Goal: Task Accomplishment & Management: Manage account settings

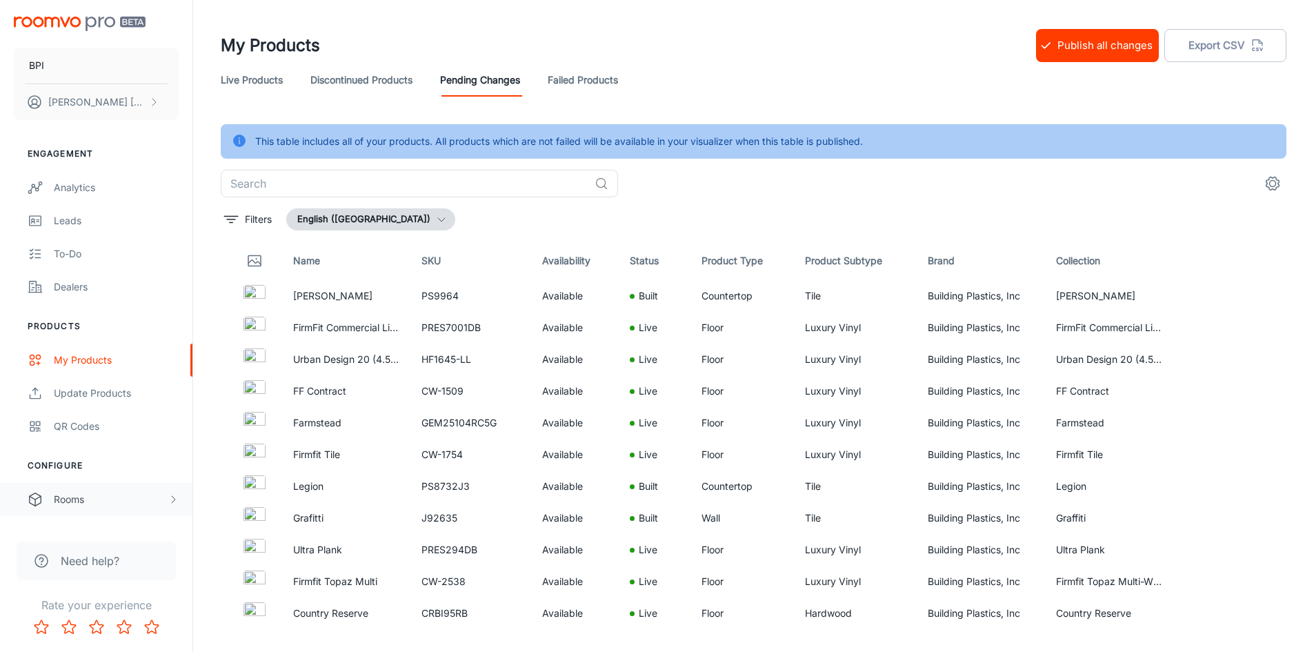
drag, startPoint x: 92, startPoint y: 503, endPoint x: 74, endPoint y: 511, distance: 19.7
click at [92, 502] on div "Rooms" at bounding box center [111, 499] width 114 height 15
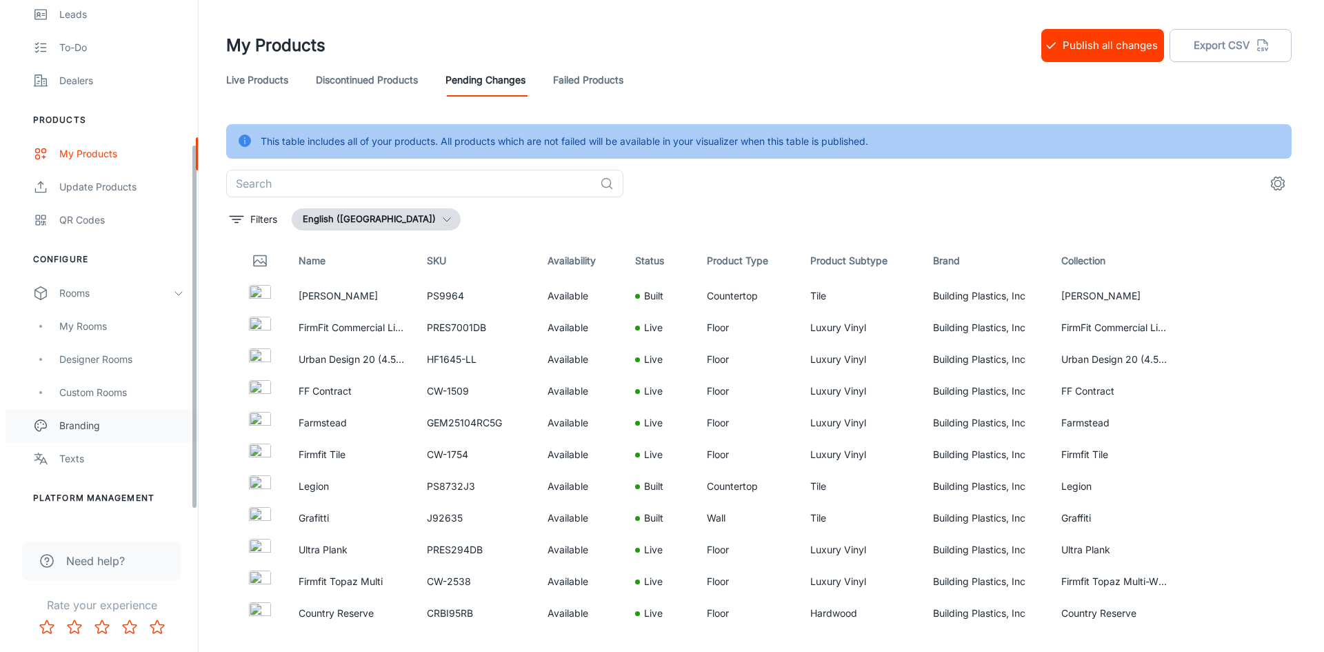
scroll to position [207, 0]
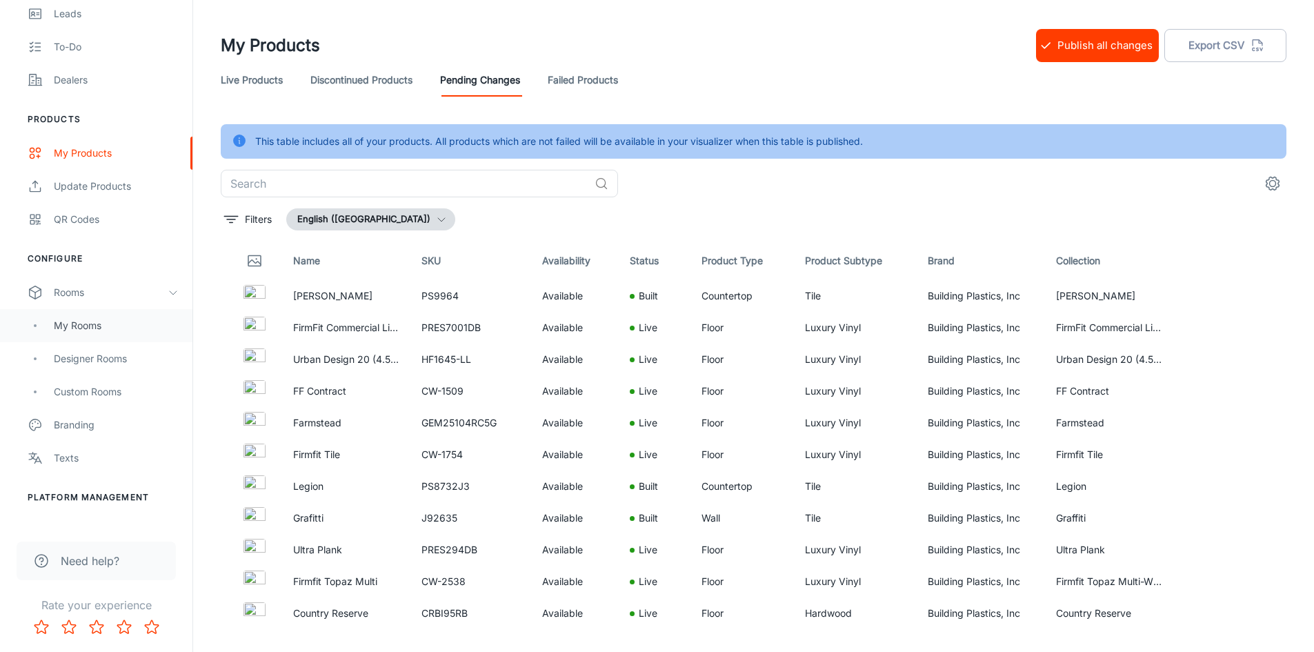
click at [112, 326] on div "My Rooms" at bounding box center [116, 325] width 125 height 15
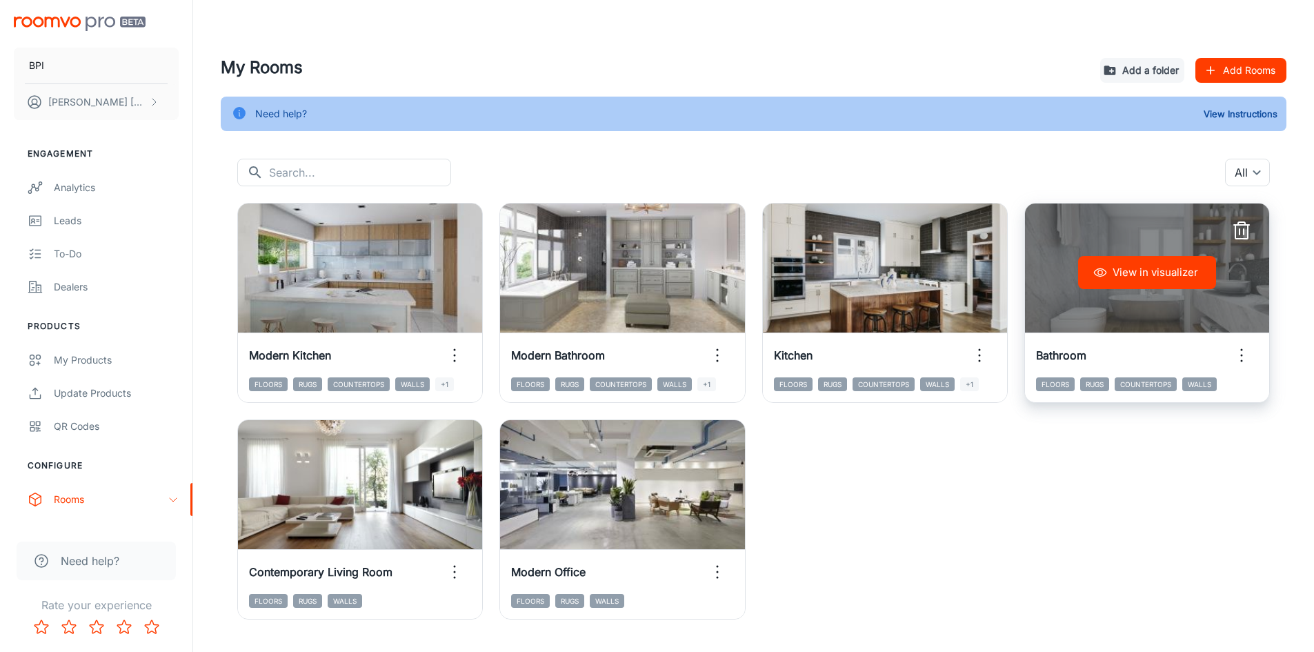
click at [1190, 298] on div "View in visualizer" at bounding box center [1147, 272] width 244 height 138
click at [1154, 269] on button "View in visualizer" at bounding box center [1147, 272] width 138 height 33
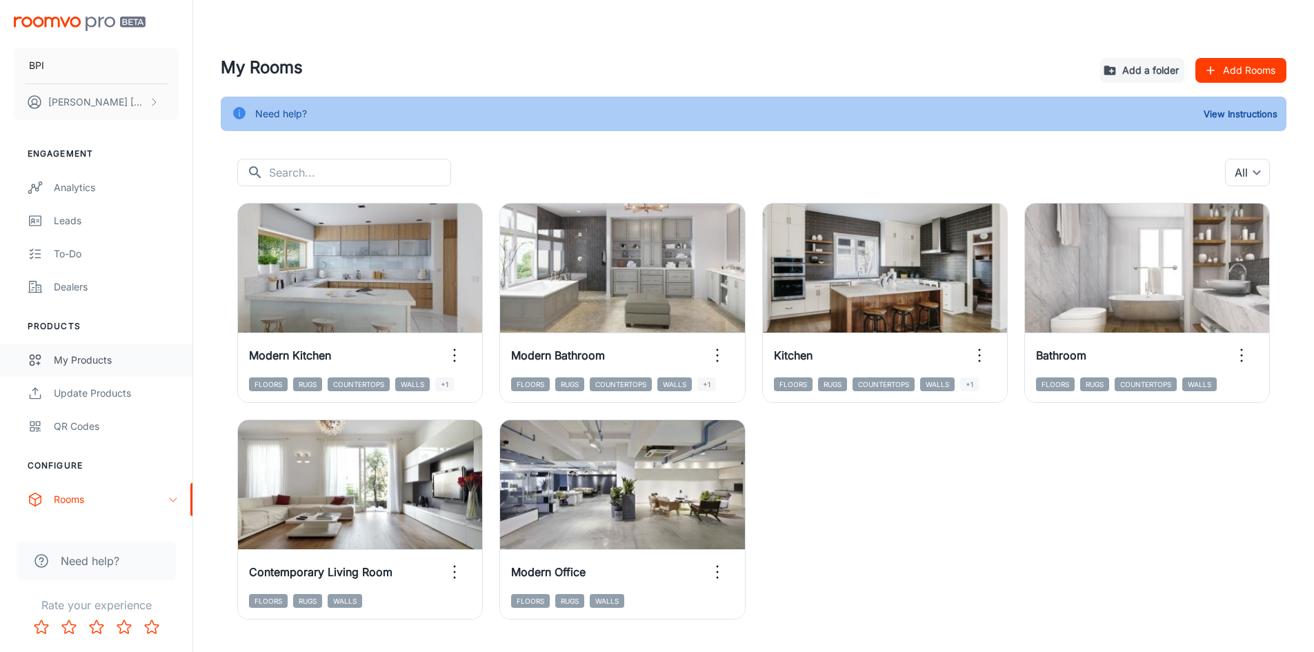
click at [70, 372] on link "My Products" at bounding box center [96, 359] width 192 height 33
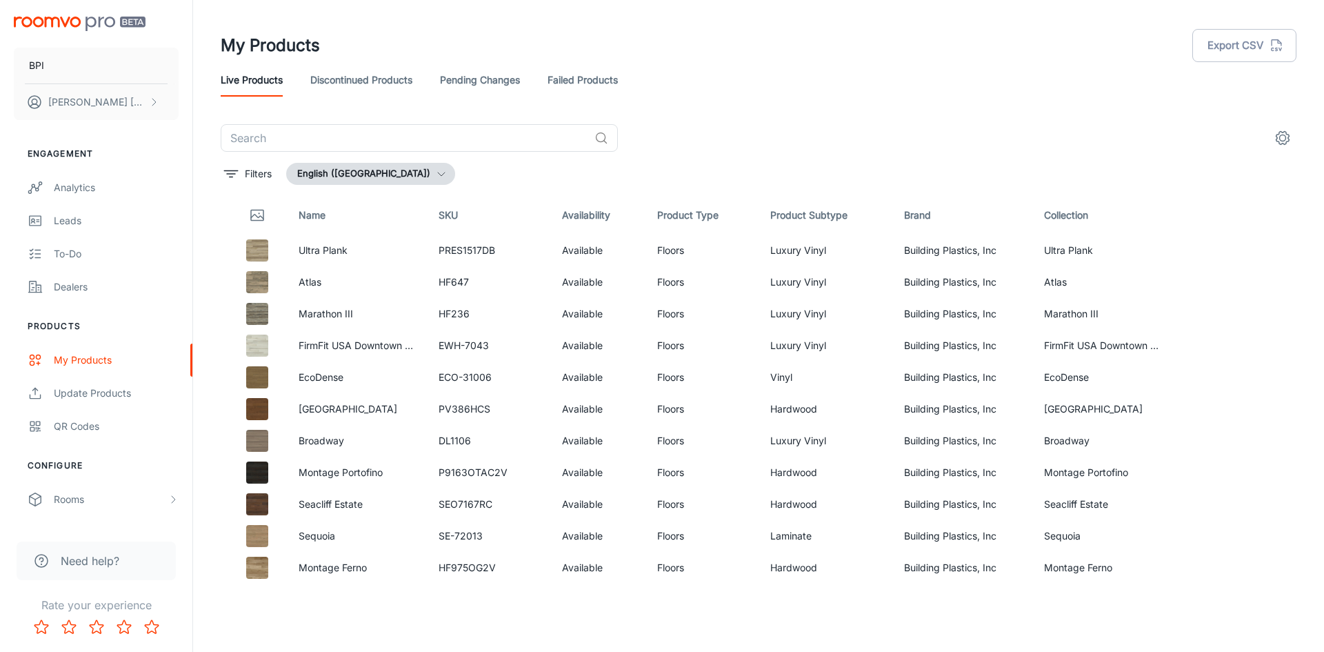
click at [474, 82] on link "Pending Changes" at bounding box center [480, 79] width 80 height 33
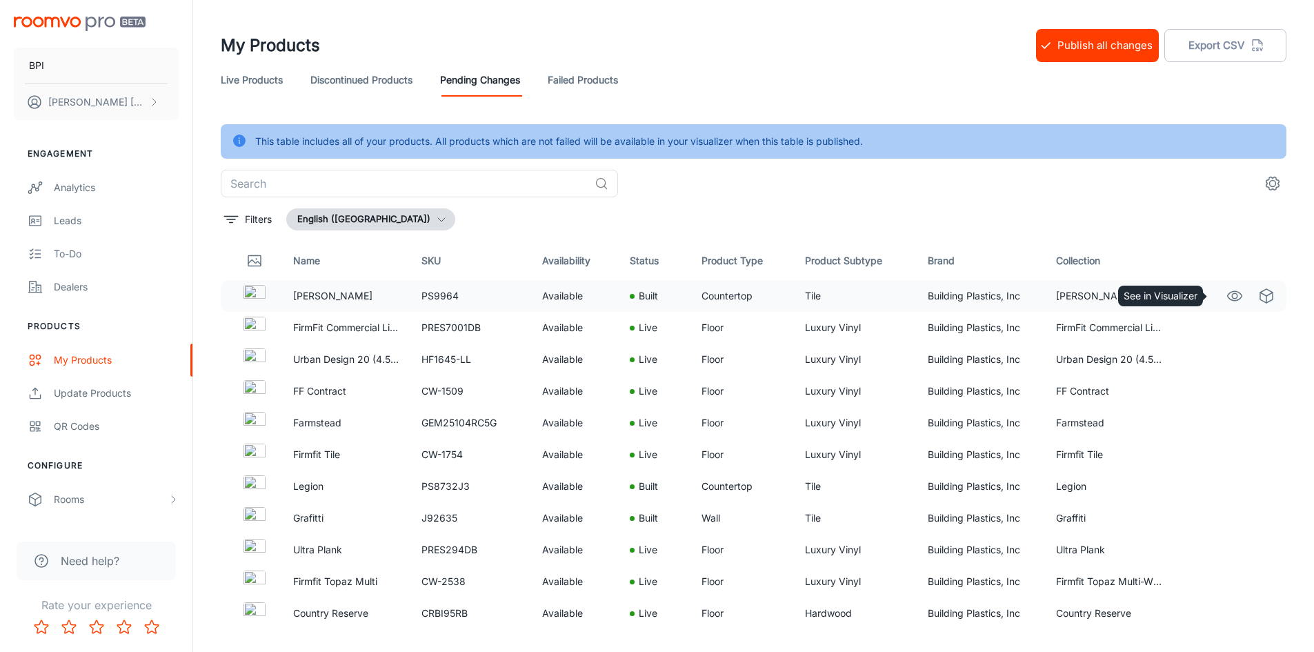
click at [1223, 297] on link "See in Visualizer" at bounding box center [1234, 295] width 23 height 23
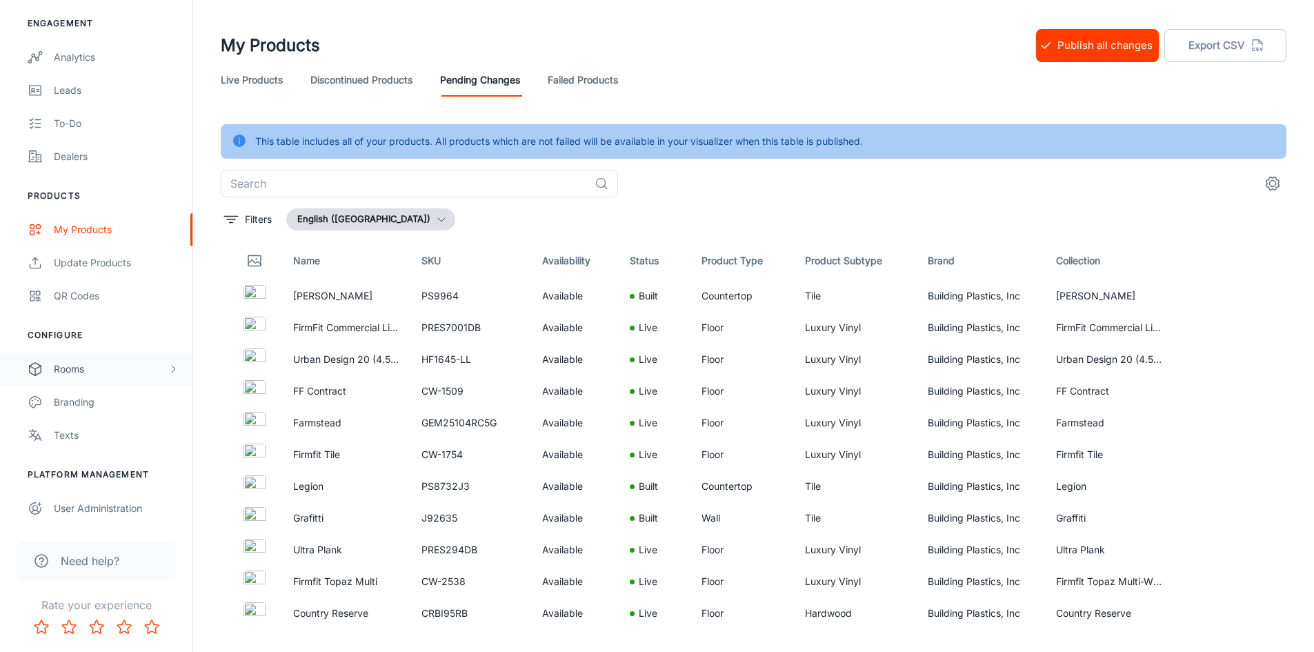
drag, startPoint x: 93, startPoint y: 368, endPoint x: 90, endPoint y: 380, distance: 12.2
click at [93, 368] on div "Rooms" at bounding box center [111, 368] width 114 height 15
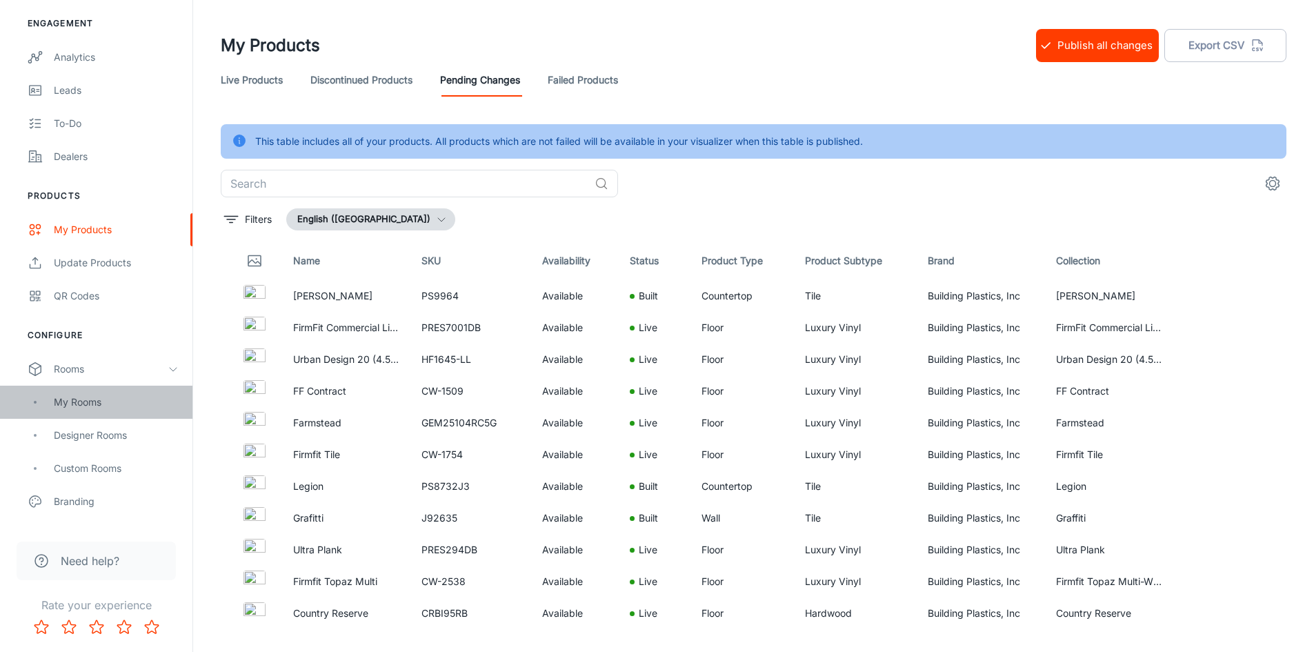
click at [97, 410] on div "My Rooms" at bounding box center [96, 401] width 192 height 33
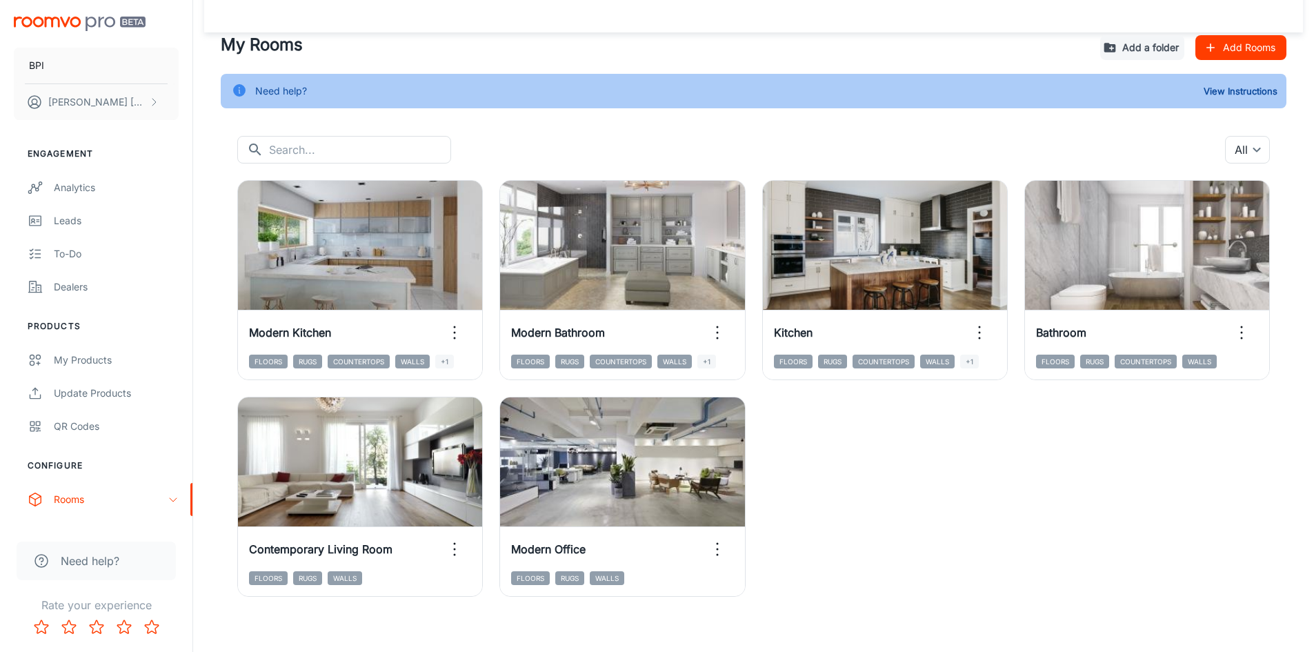
scroll to position [34, 0]
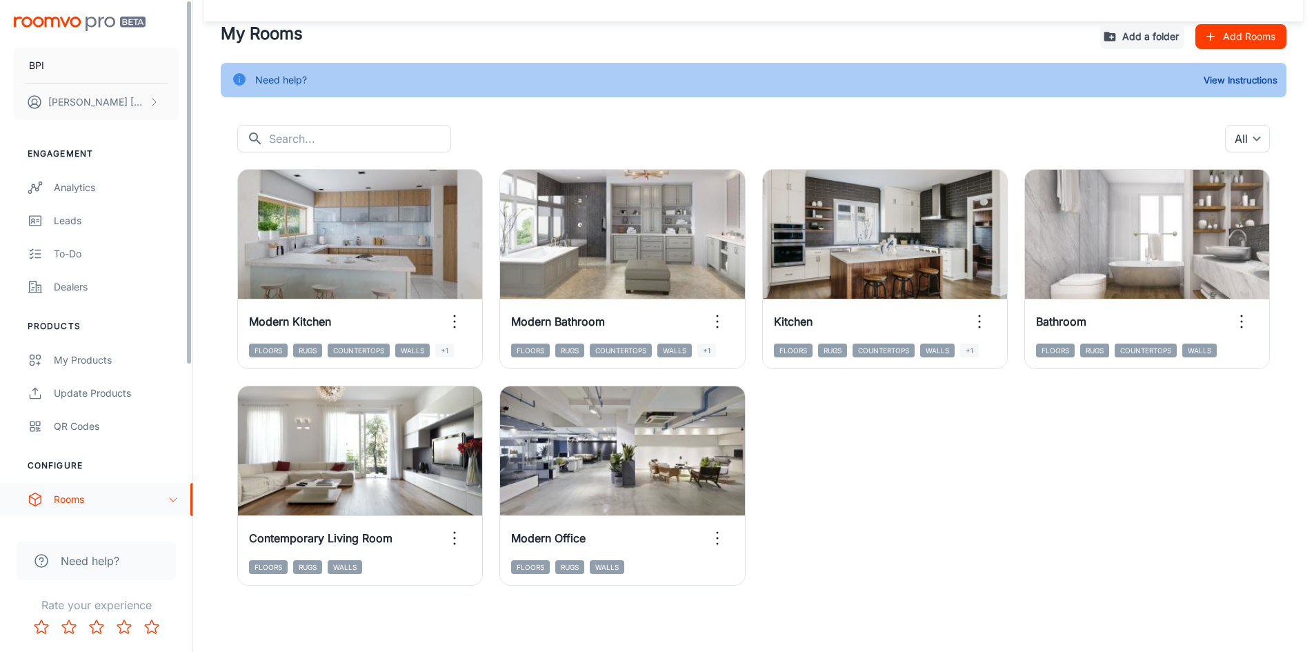
click at [139, 490] on div "Rooms" at bounding box center [96, 499] width 192 height 33
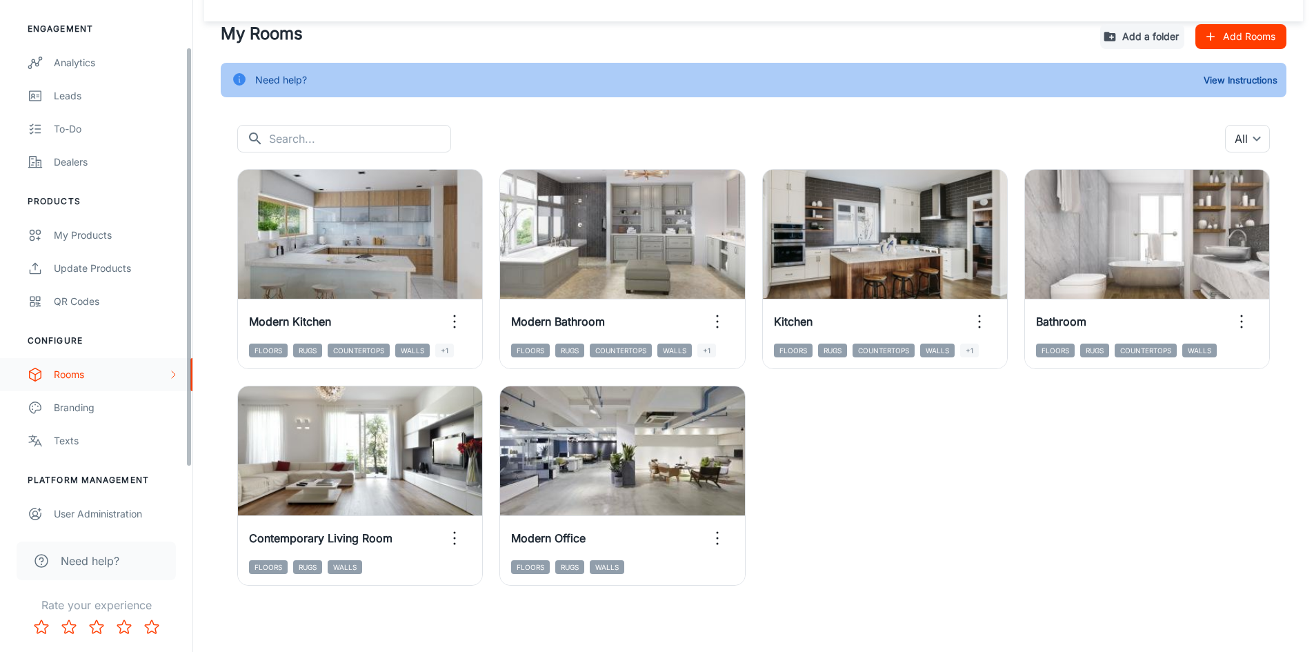
scroll to position [130, 0]
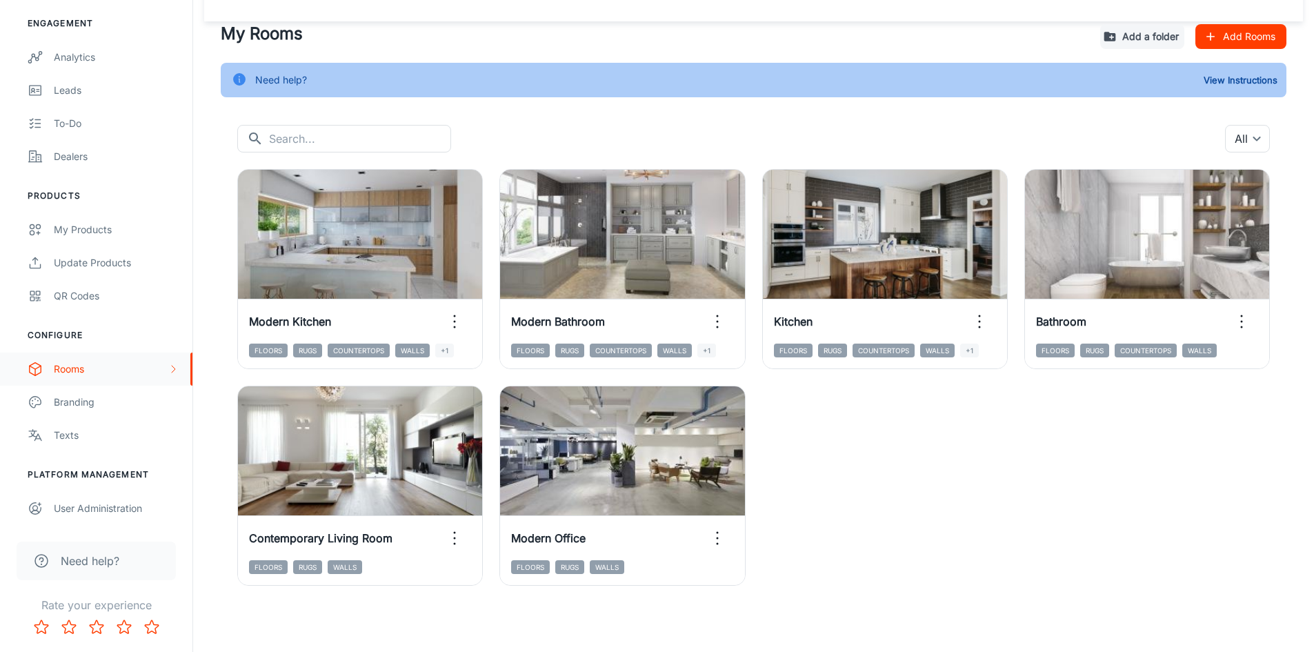
click at [113, 370] on div "Rooms" at bounding box center [111, 368] width 114 height 15
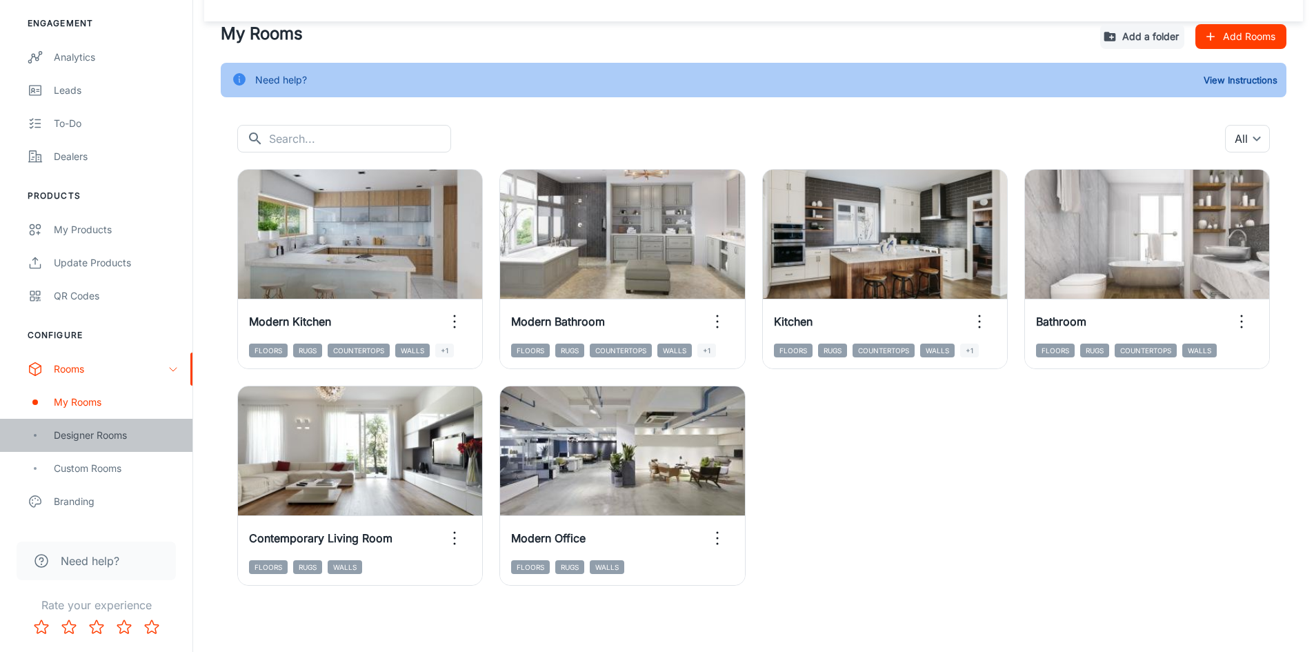
click at [98, 430] on div "Designer Rooms" at bounding box center [116, 435] width 125 height 15
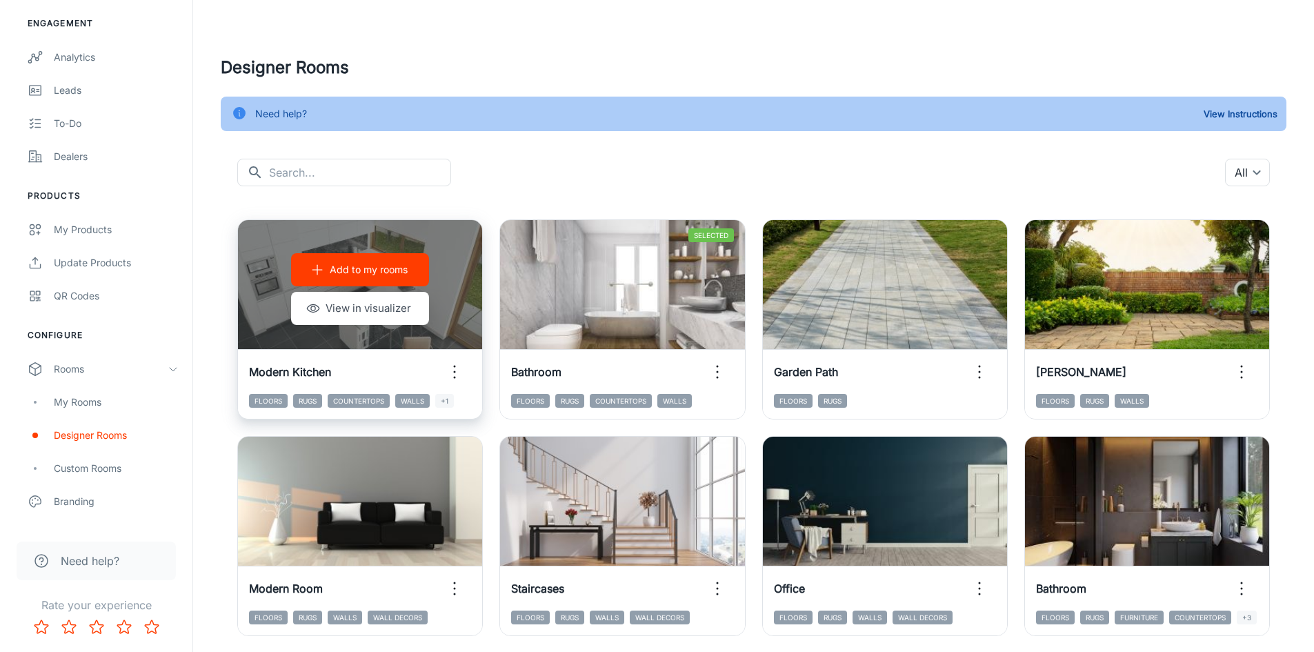
click at [399, 267] on p "Add to my rooms" at bounding box center [369, 269] width 78 height 15
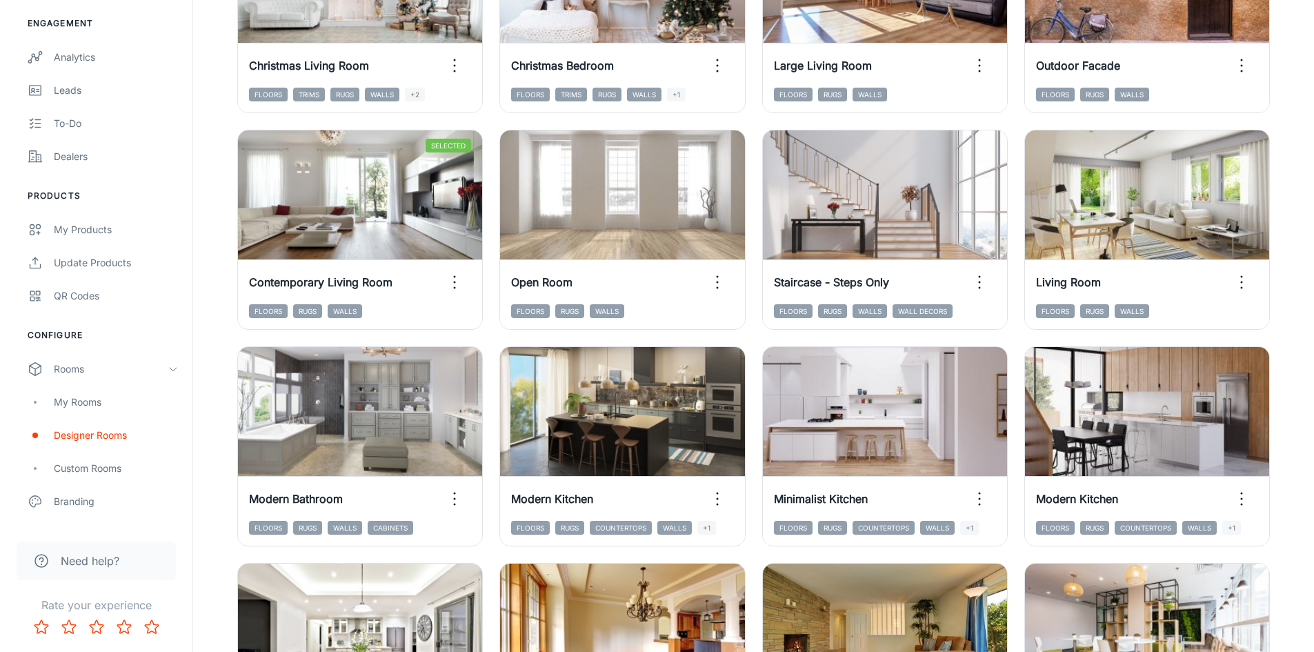
scroll to position [1241, 0]
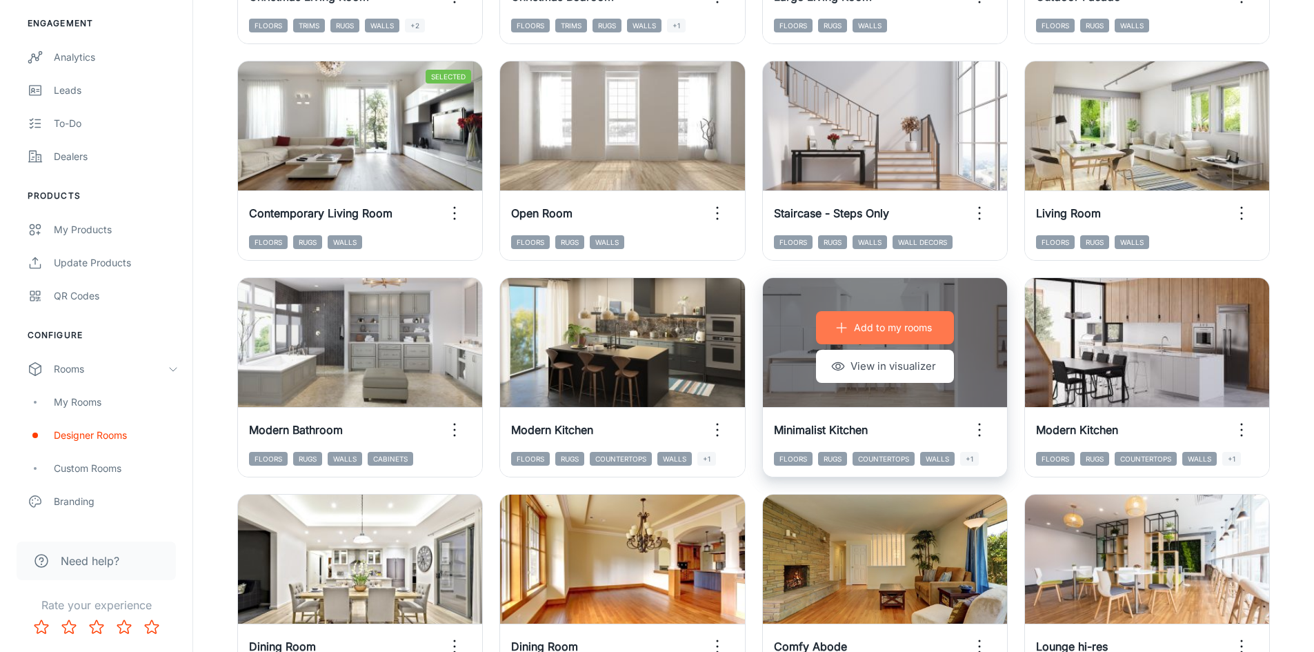
click at [930, 330] on p "Add to my rooms" at bounding box center [893, 327] width 78 height 15
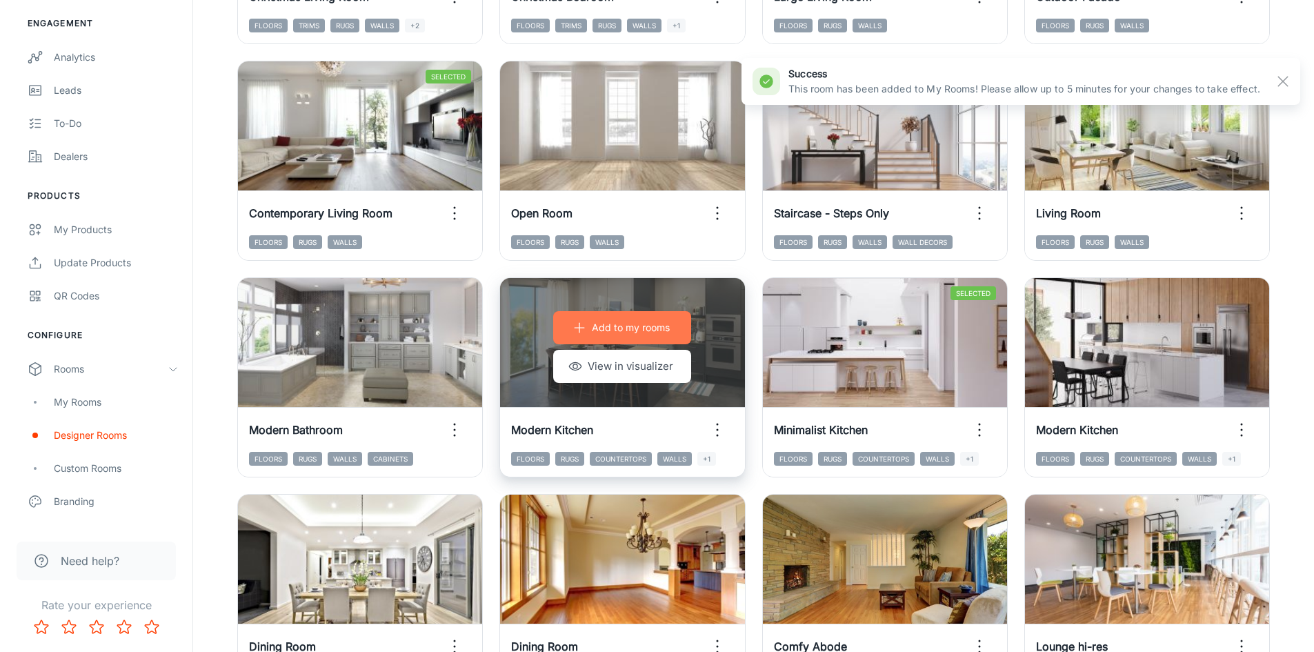
click at [652, 316] on button "Add to my rooms" at bounding box center [622, 327] width 138 height 33
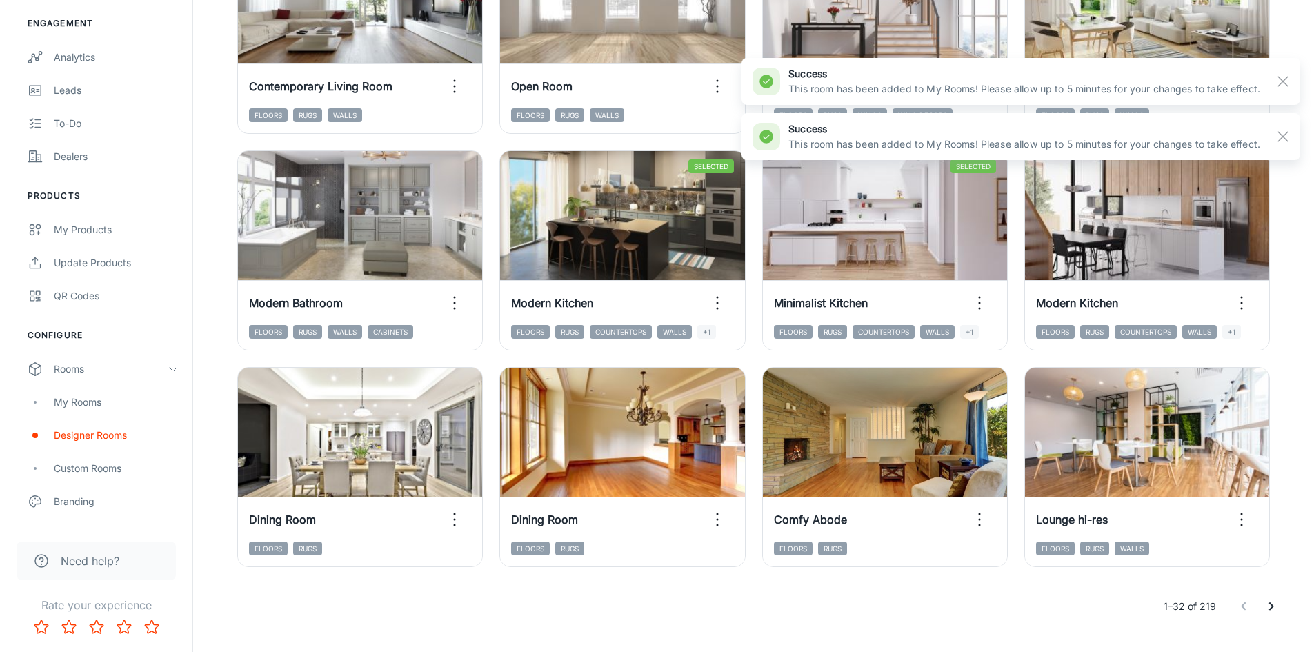
scroll to position [1400, 0]
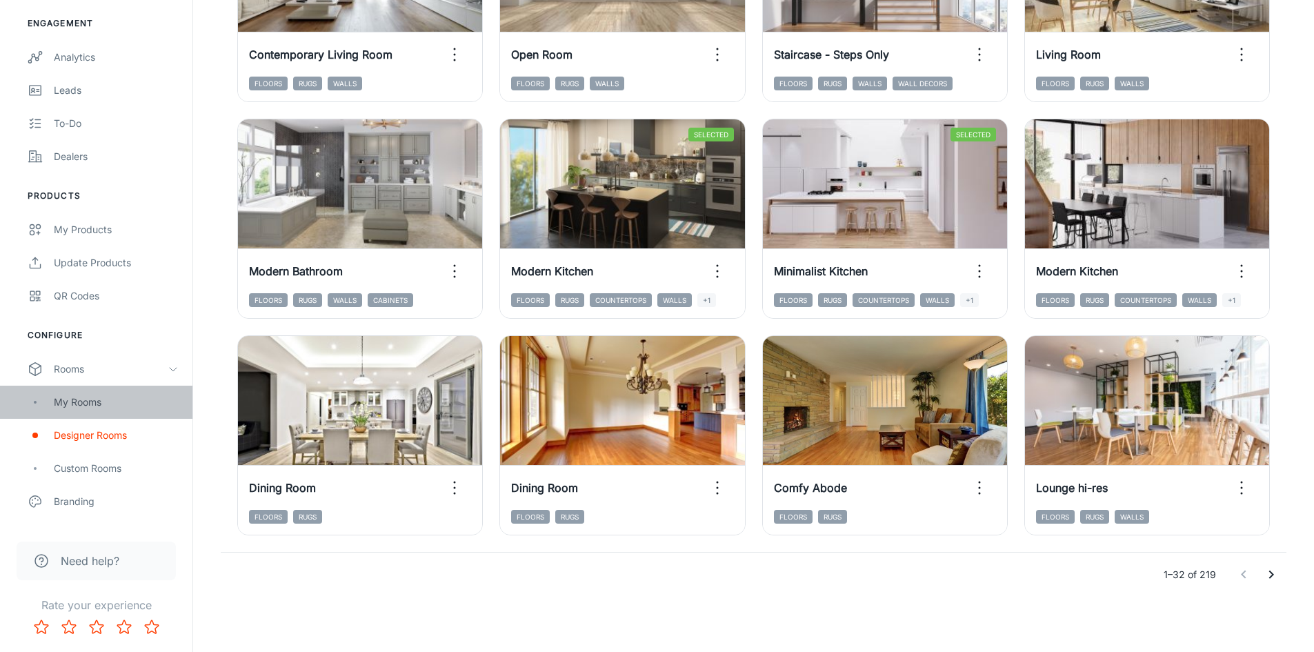
click at [88, 397] on div "My Rooms" at bounding box center [116, 401] width 125 height 15
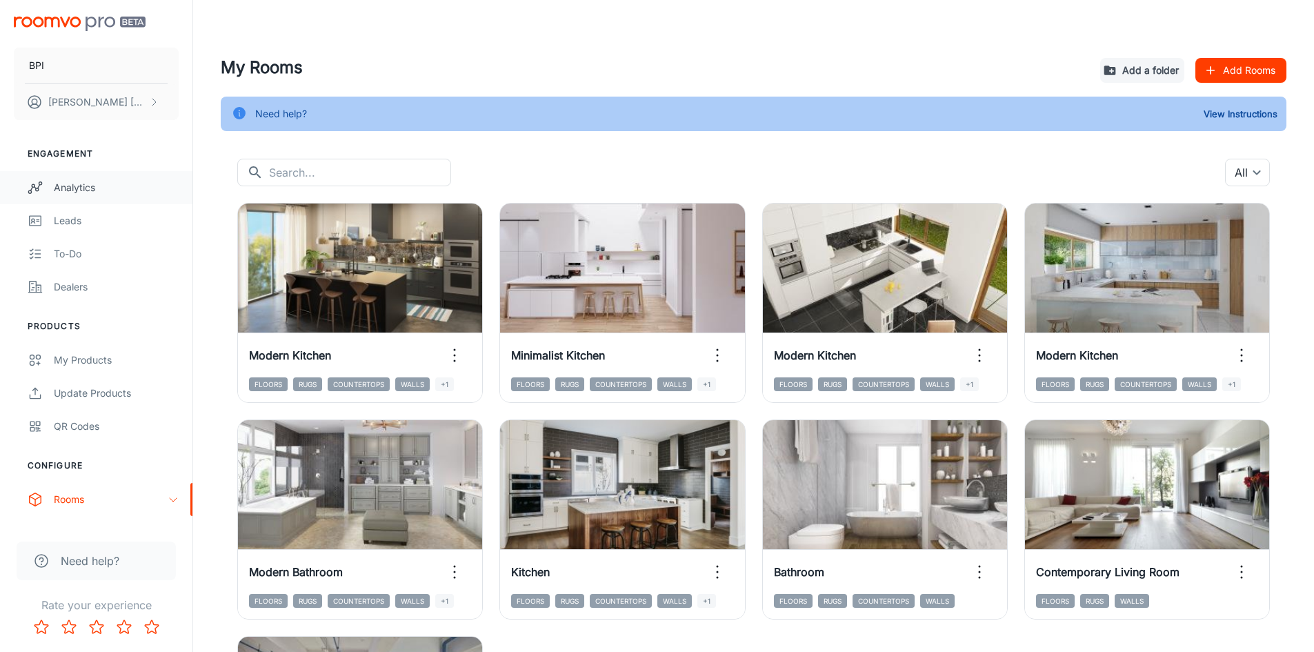
click at [101, 183] on div "Analytics" at bounding box center [116, 187] width 125 height 15
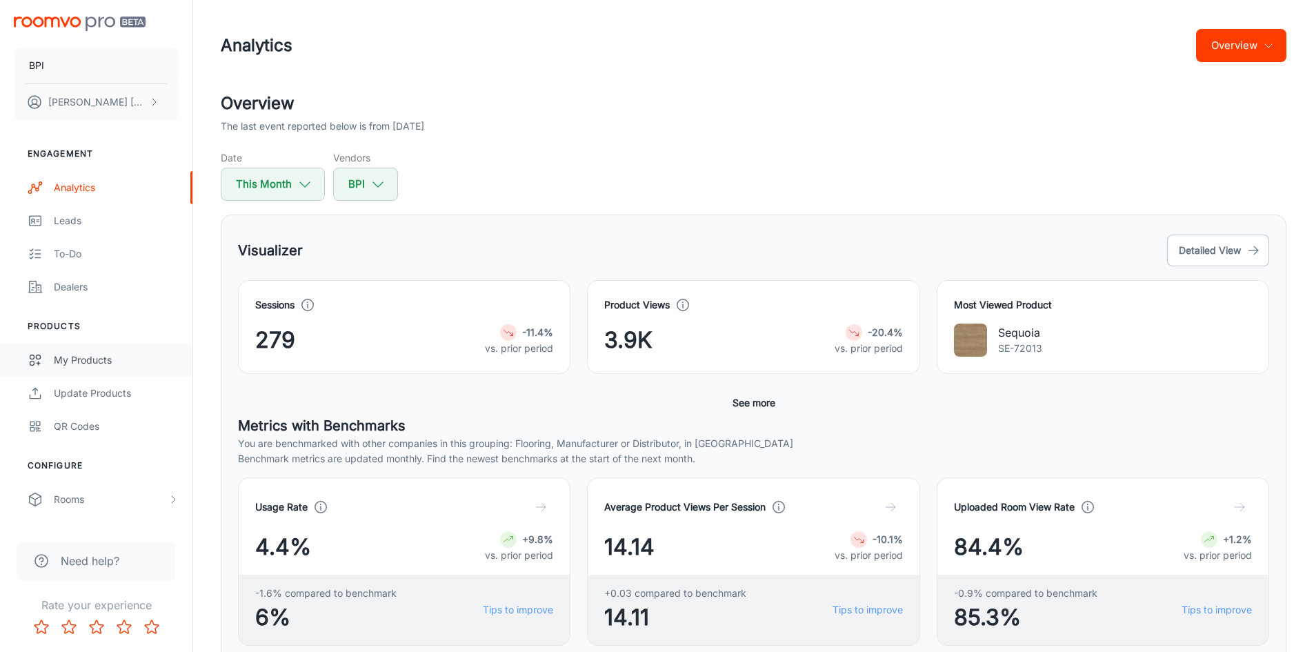
click at [107, 360] on div "My Products" at bounding box center [116, 359] width 125 height 15
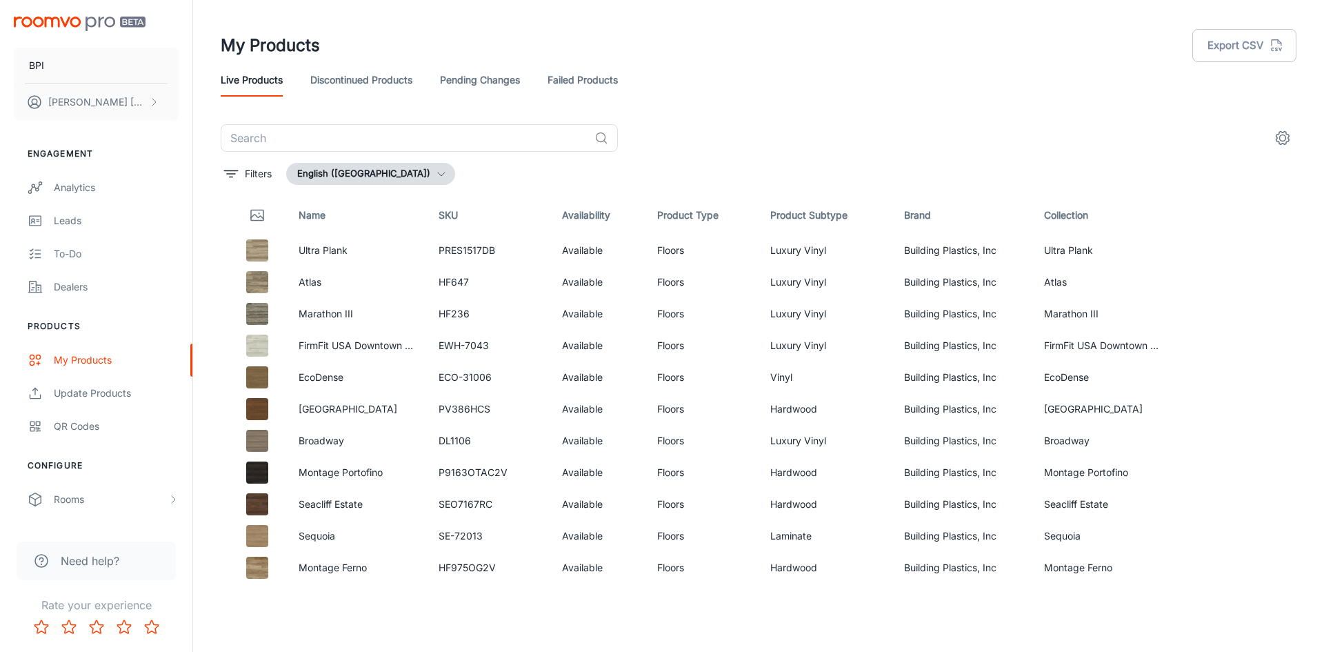
click at [499, 79] on link "Pending Changes" at bounding box center [480, 79] width 80 height 33
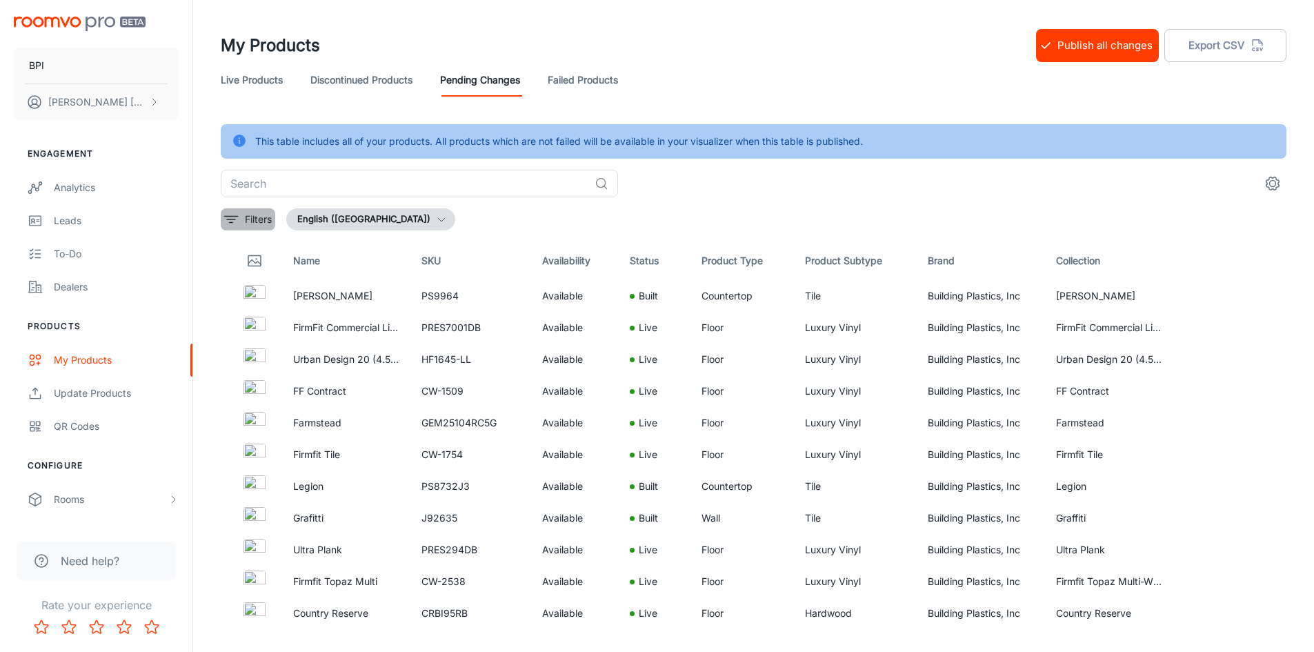
click at [270, 222] on p "Filters" at bounding box center [258, 219] width 27 height 15
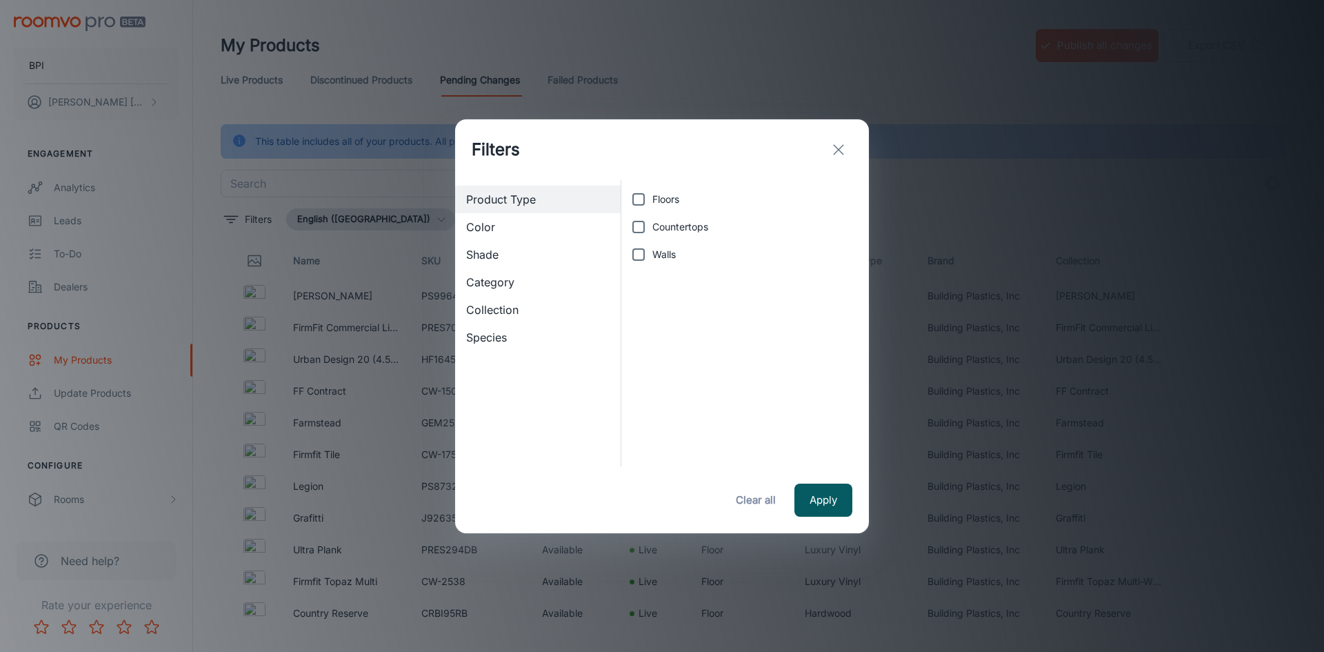
click at [661, 222] on span "Countertops" at bounding box center [680, 226] width 56 height 15
click at [652, 222] on input "Countertops" at bounding box center [639, 227] width 28 height 28
checkbox input "true"
drag, startPoint x: 827, startPoint y: 503, endPoint x: 827, endPoint y: 511, distance: 7.6
click at [828, 504] on button "Apply" at bounding box center [823, 499] width 58 height 33
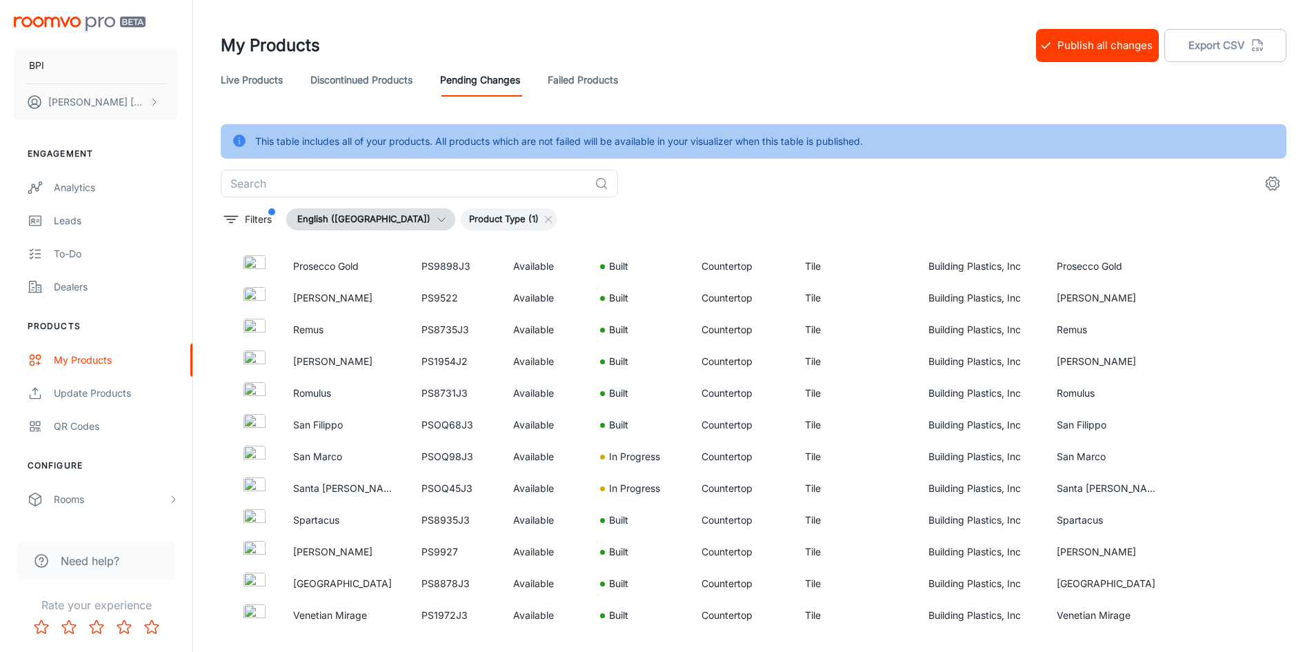
click at [798, 33] on div "My Products Publish all changes Export CSV" at bounding box center [753, 46] width 1065 height 36
click at [89, 88] on button "[PERSON_NAME]" at bounding box center [96, 102] width 165 height 36
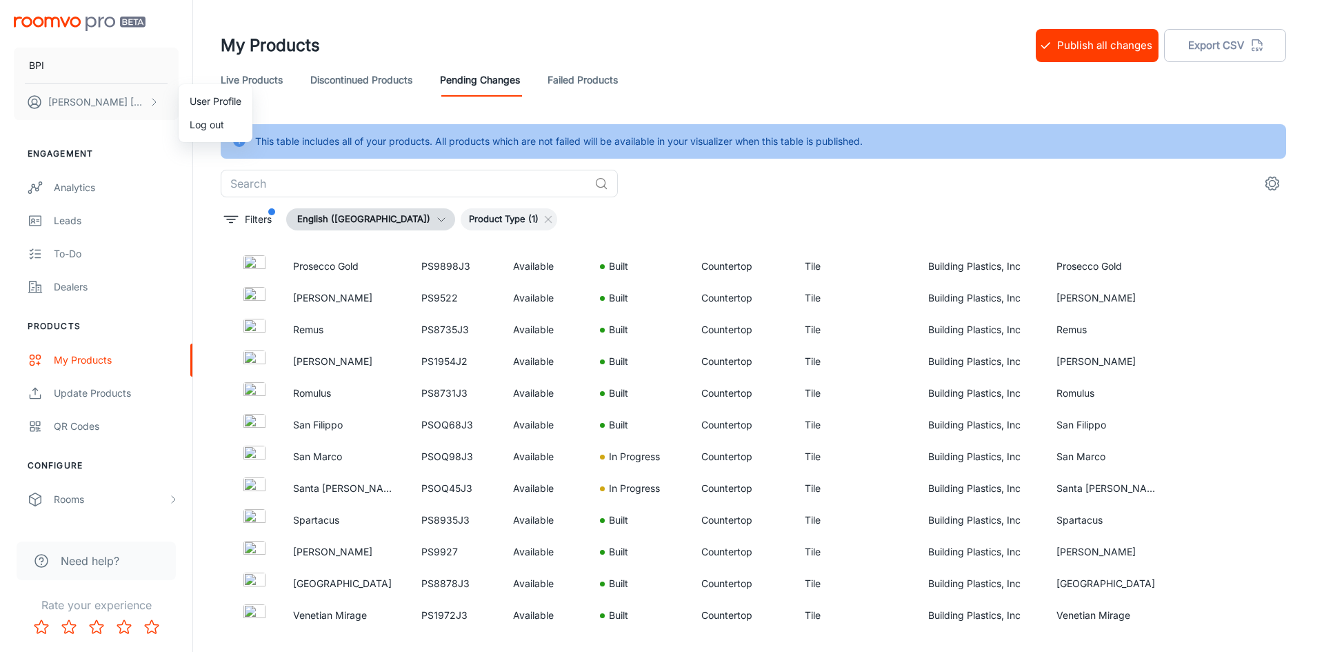
click at [192, 101] on li "User Profile" at bounding box center [216, 101] width 74 height 23
